Goal: Task Accomplishment & Management: Complete application form

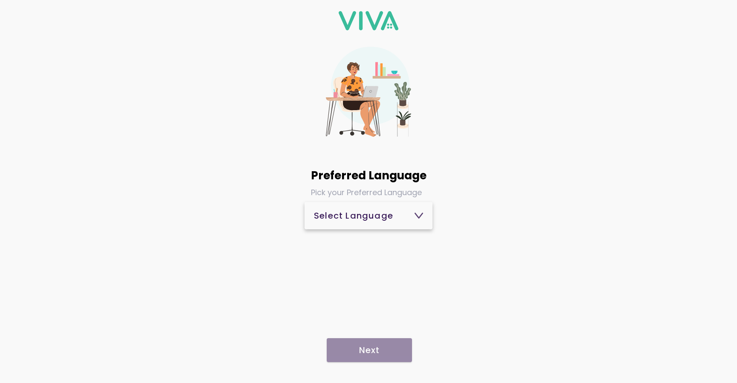
click at [368, 220] on div "Select Language" at bounding box center [368, 215] width 109 height 9
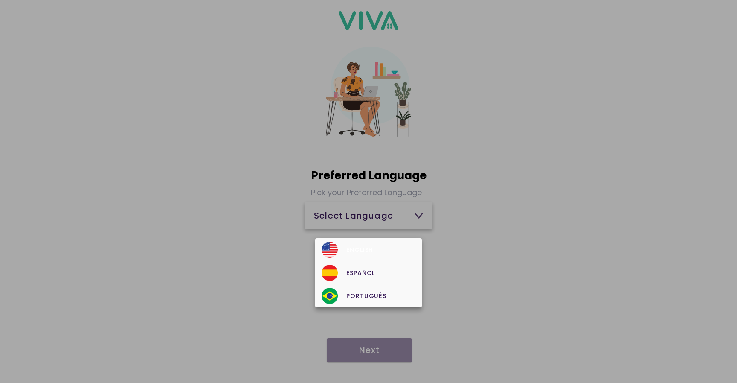
click at [352, 241] on div "English" at bounding box center [368, 249] width 93 height 16
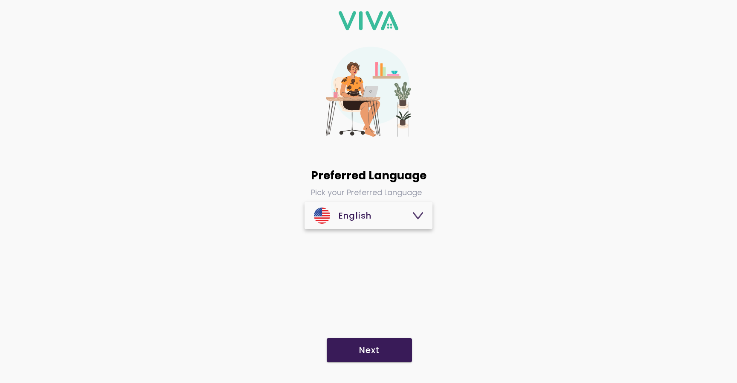
click at [0, 0] on slot "Next" at bounding box center [0, 0] width 0 height 0
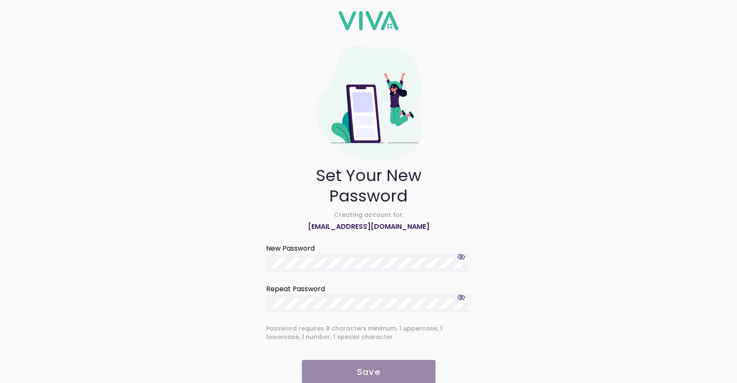
click at [321, 255] on div at bounding box center [371, 262] width 199 height 19
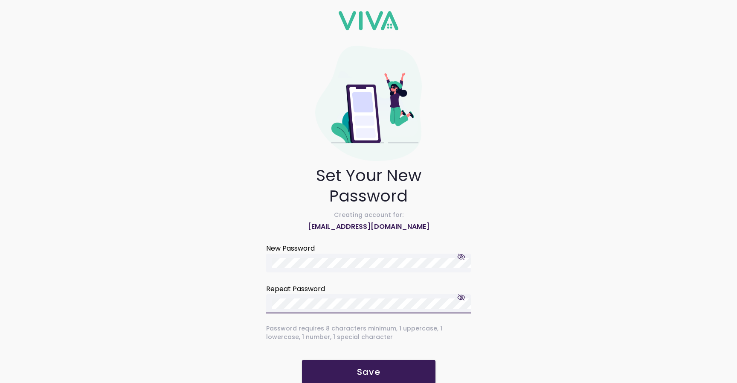
scroll to position [15, 0]
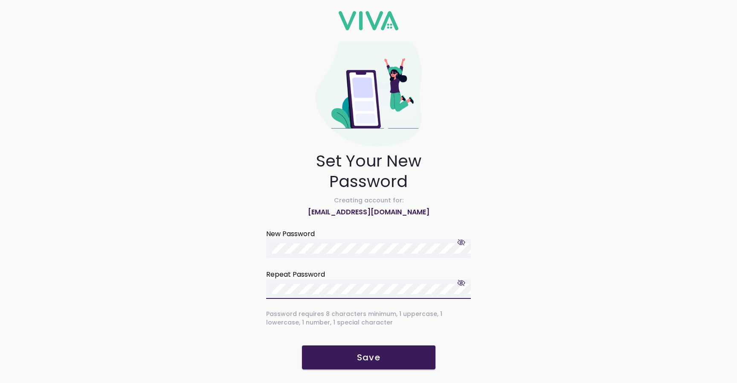
click at [342, 353] on span "Save" at bounding box center [369, 357] width 116 height 9
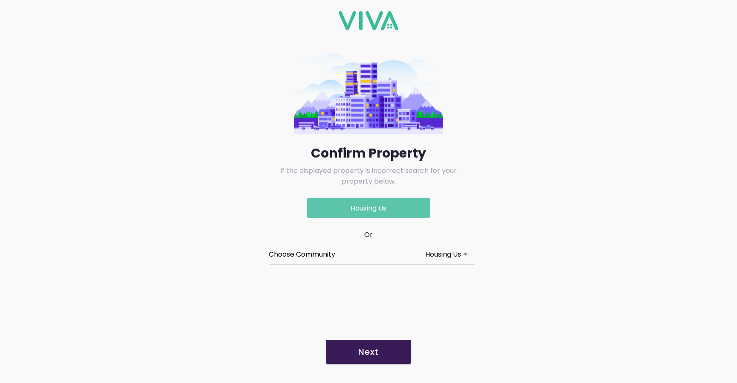
click at [447, 249] on div "Housing Us" at bounding box center [443, 254] width 36 height 11
click at [447, 248] on button "Choose Community Housing Us" at bounding box center [369, 254] width 200 height 19
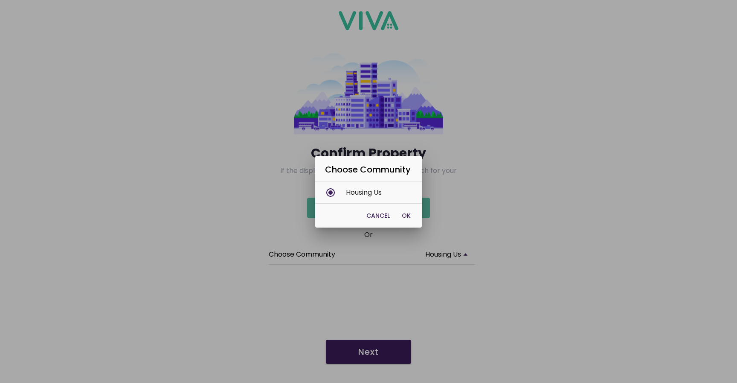
click at [242, 237] on ion-backdrop at bounding box center [368, 191] width 737 height 383
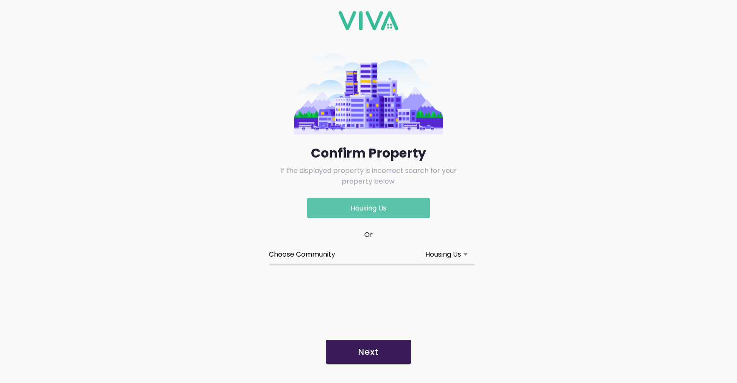
click at [371, 208] on p "Housing Us" at bounding box center [368, 207] width 123 height 20
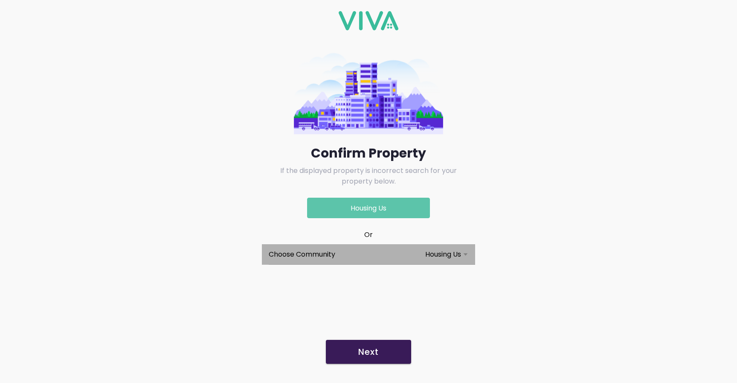
click at [359, 244] on div "Housing Us" at bounding box center [369, 254] width 200 height 20
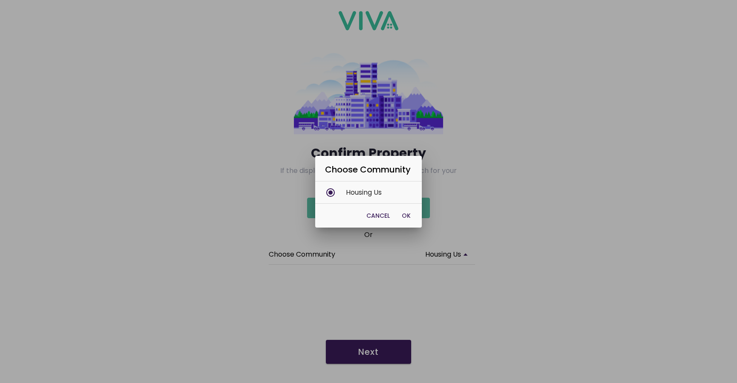
click at [248, 229] on ion-backdrop at bounding box center [368, 191] width 737 height 383
